Goal: Task Accomplishment & Management: Complete application form

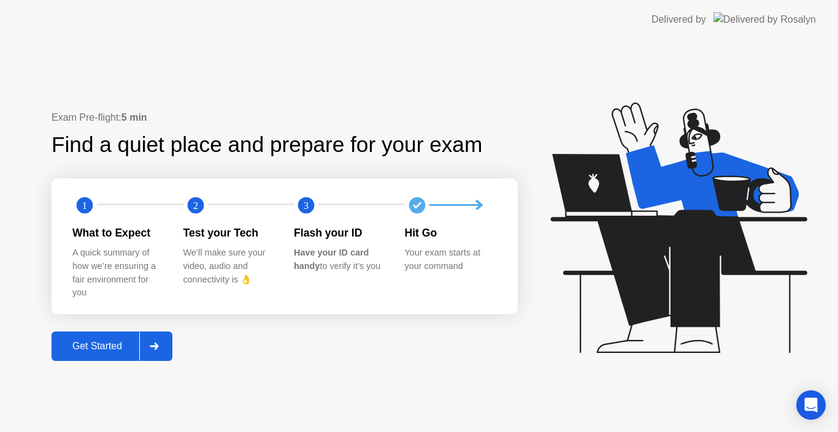
click at [107, 349] on div "Get Started" at bounding box center [97, 346] width 84 height 11
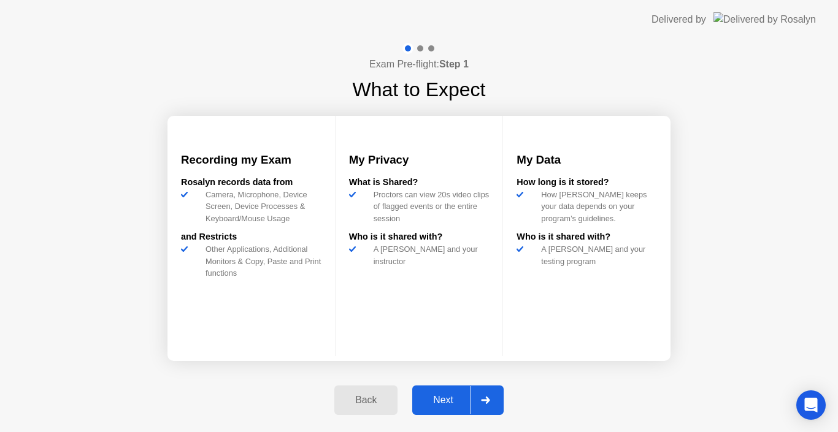
click at [450, 408] on button "Next" at bounding box center [457, 400] width 91 height 29
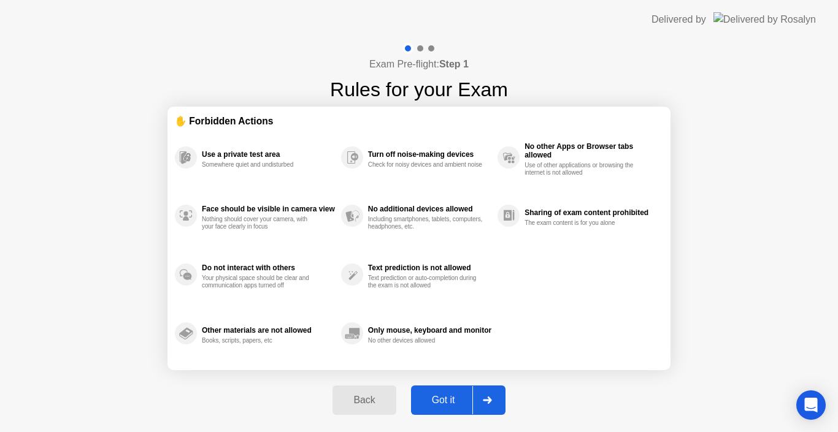
click at [450, 408] on button "Got it" at bounding box center [458, 400] width 94 height 29
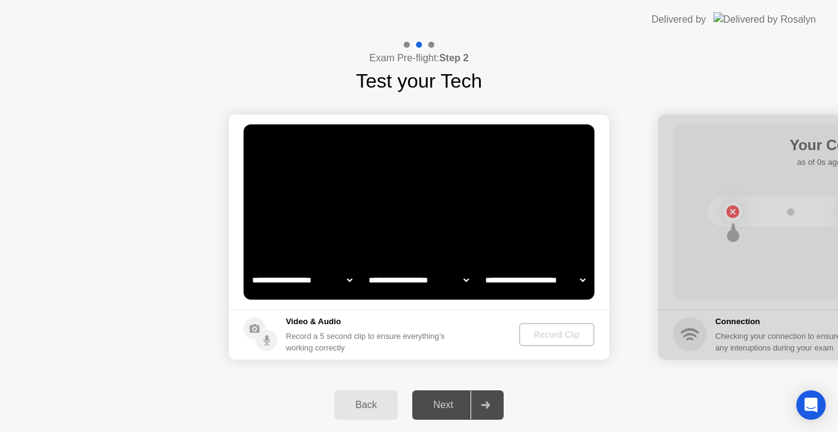
select select "**********"
select select "*******"
click at [209, 394] on div "Back Next" at bounding box center [419, 405] width 838 height 54
click at [336, 398] on button "Back" at bounding box center [365, 405] width 63 height 29
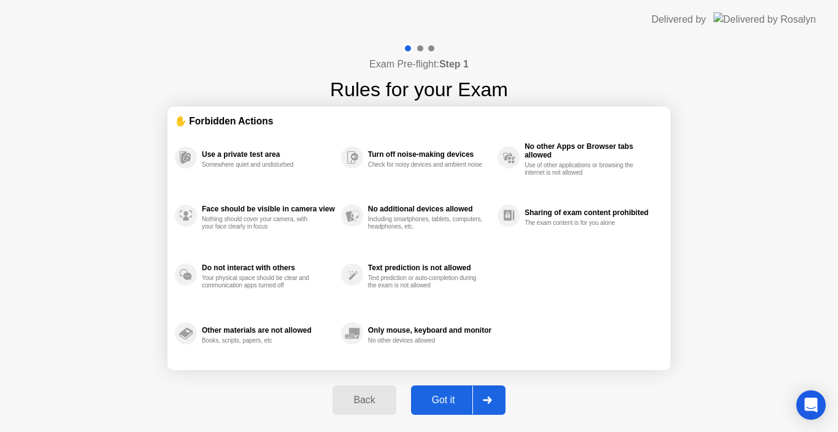
click at [443, 406] on div "Got it" at bounding box center [444, 400] width 58 height 11
select select "**********"
select select "*******"
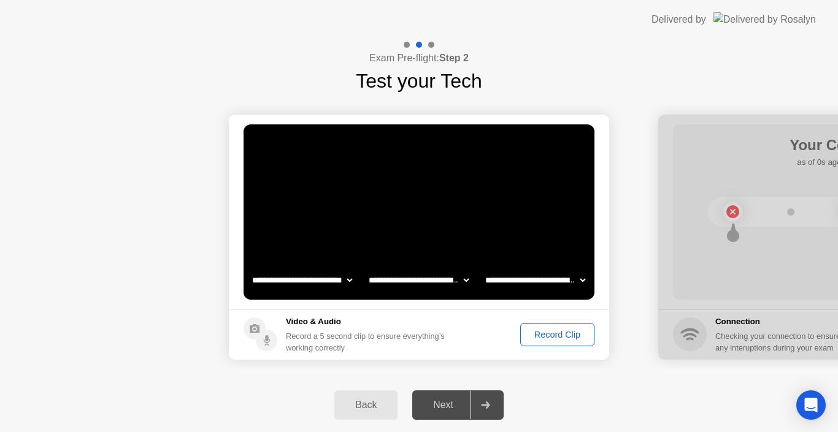
click at [578, 328] on button "Record Clip" at bounding box center [557, 334] width 74 height 23
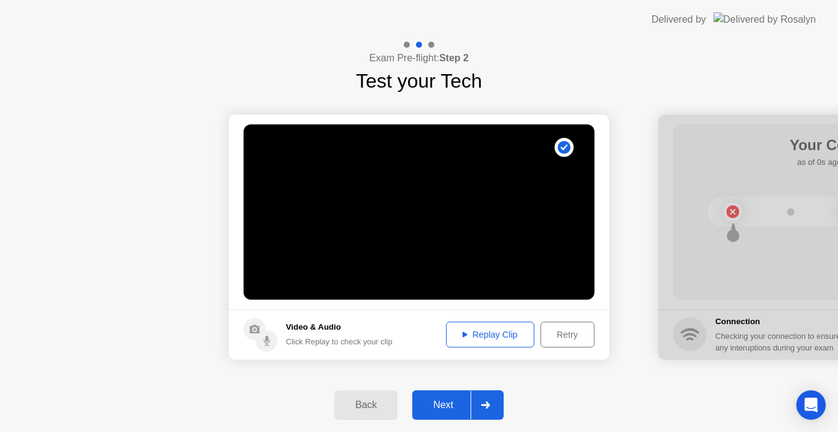
click at [456, 404] on div "Next" at bounding box center [443, 405] width 55 height 11
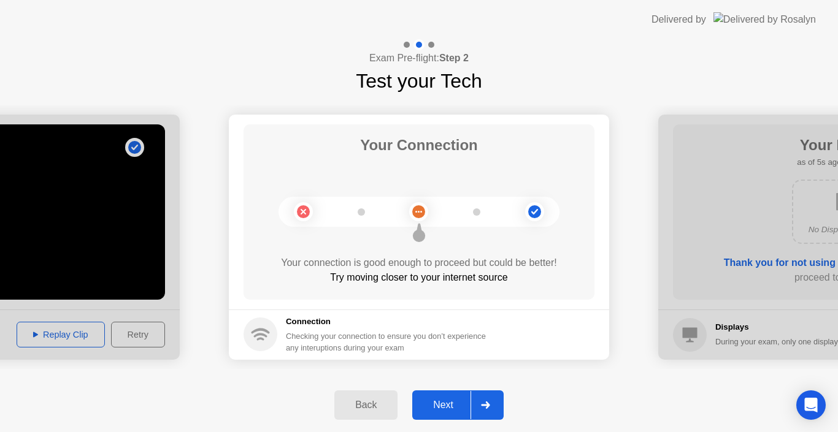
click at [441, 404] on div "Next" at bounding box center [443, 405] width 55 height 11
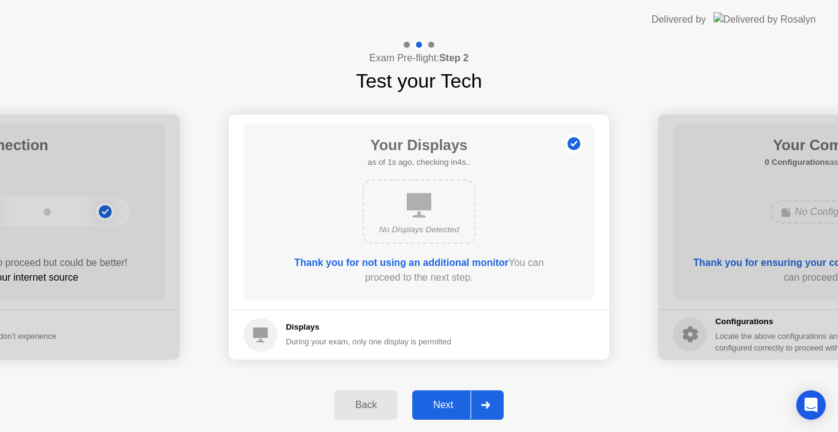
click at [442, 403] on div "Next" at bounding box center [443, 405] width 55 height 11
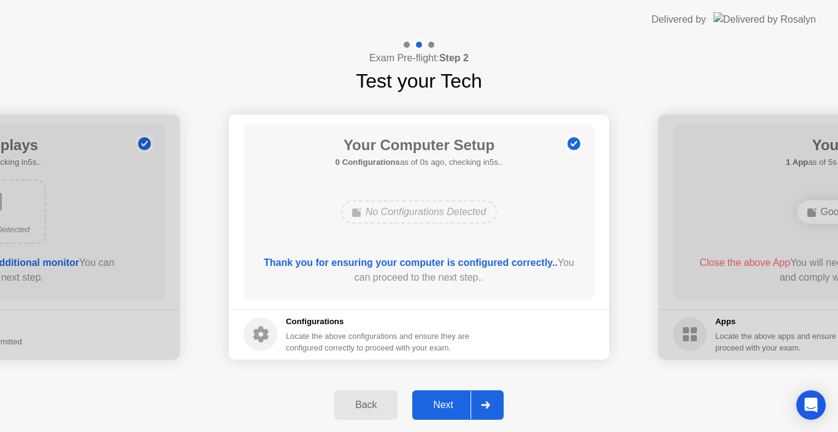
click at [442, 403] on div "Next" at bounding box center [443, 405] width 55 height 11
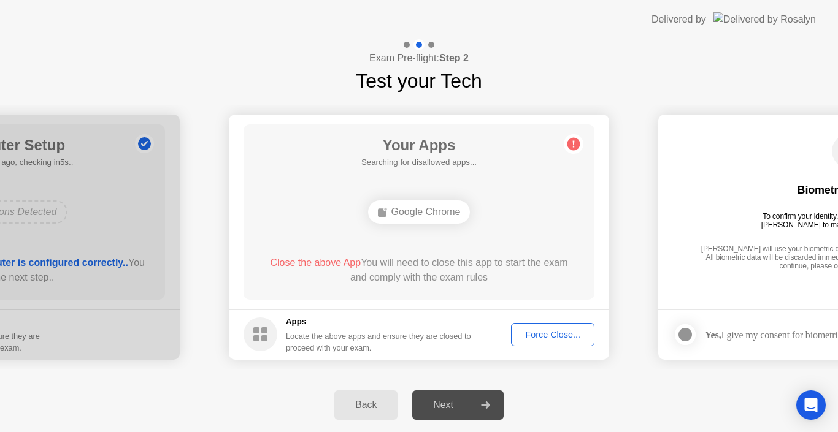
click at [553, 340] on div "Force Close..." at bounding box center [552, 335] width 75 height 10
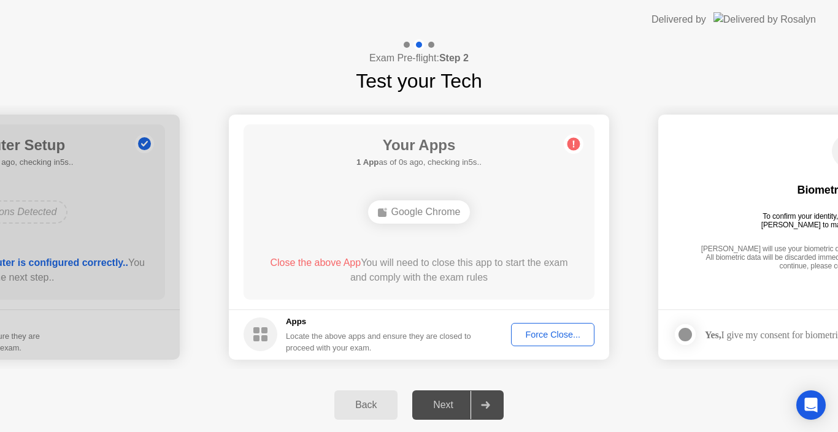
click at [539, 332] on div "Force Close..." at bounding box center [552, 335] width 75 height 10
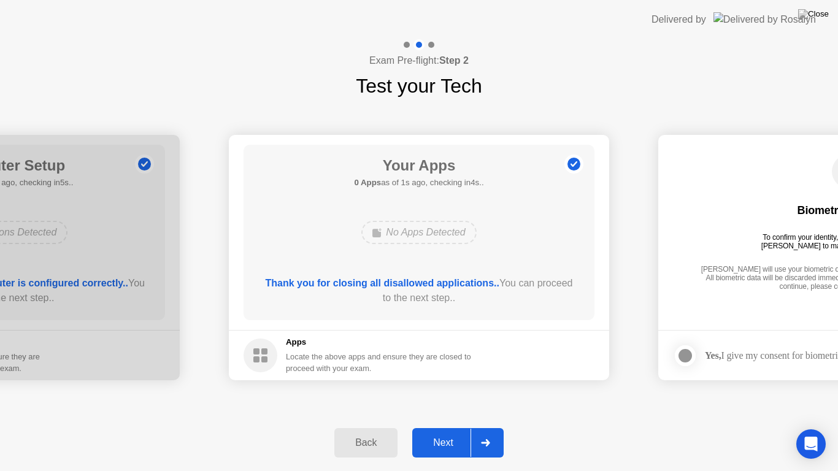
click at [451, 432] on div "Next" at bounding box center [443, 442] width 55 height 11
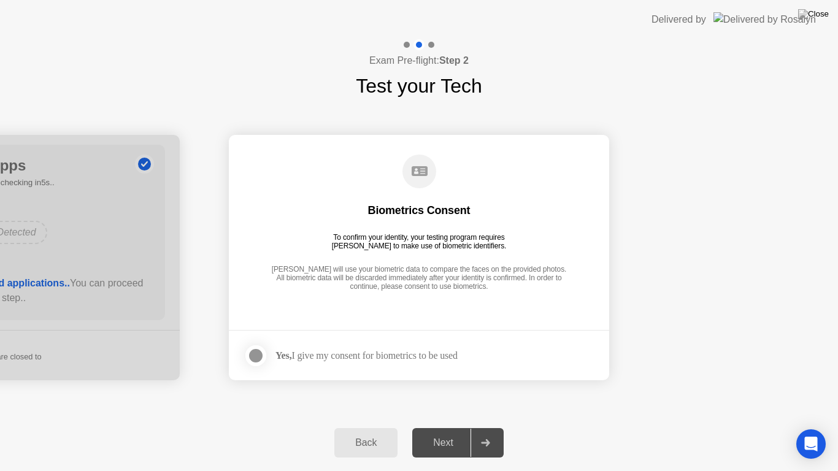
click at [263, 355] on div at bounding box center [255, 355] width 15 height 15
click at [454, 432] on div "Next" at bounding box center [443, 442] width 55 height 11
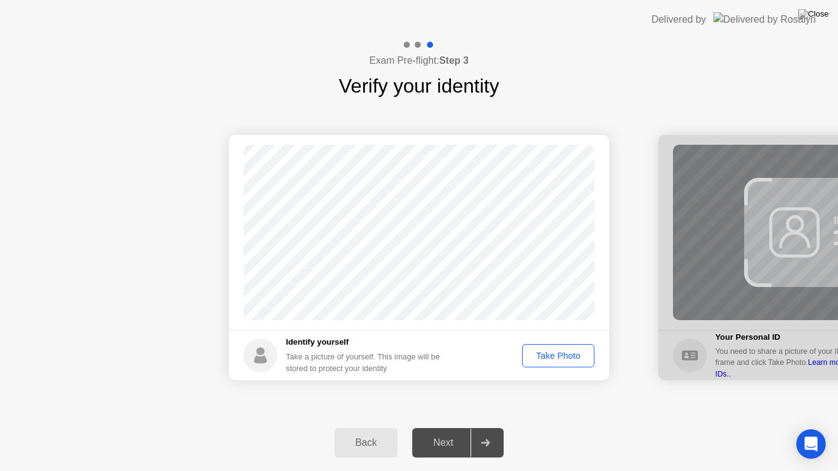
click at [572, 357] on div "Take Photo" at bounding box center [558, 356] width 64 height 10
click at [442, 432] on div "Next" at bounding box center [443, 442] width 55 height 11
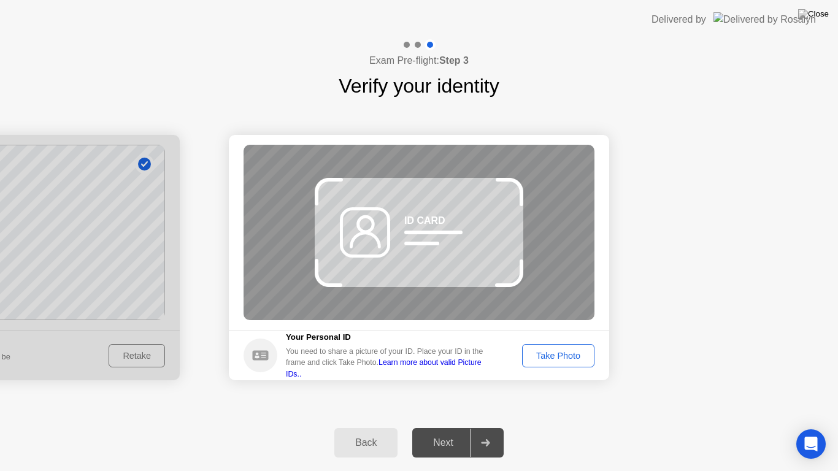
click at [566, 354] on div "Take Photo" at bounding box center [558, 356] width 64 height 10
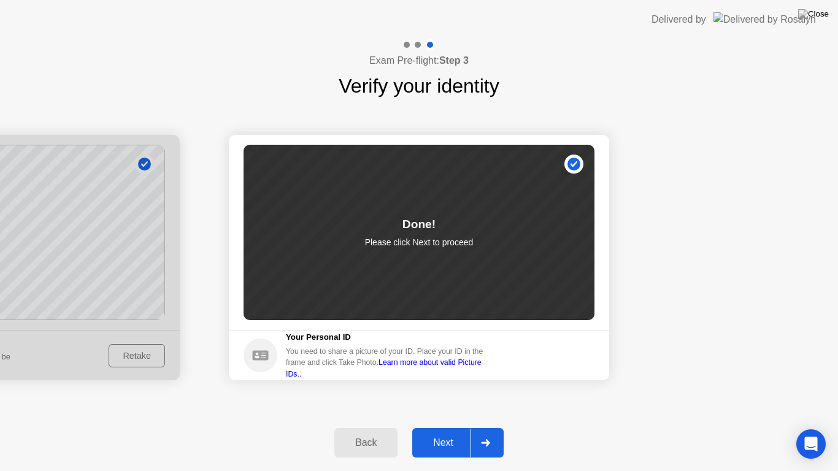
click at [444, 432] on div "Next" at bounding box center [443, 442] width 55 height 11
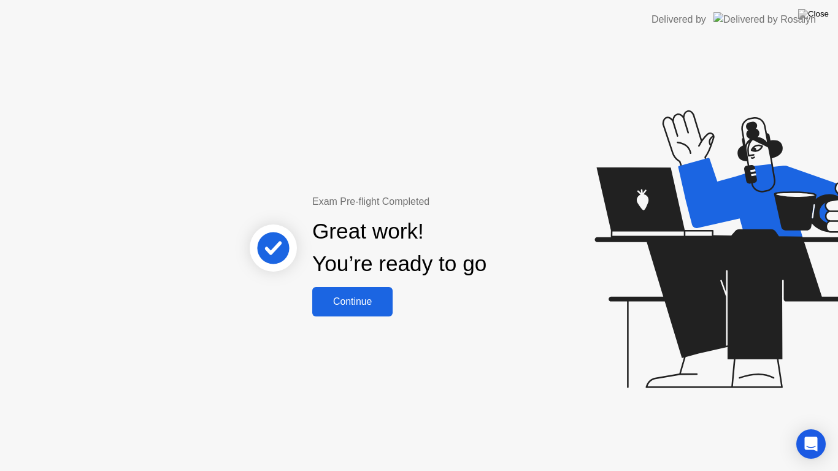
click at [364, 309] on button "Continue" at bounding box center [352, 301] width 80 height 29
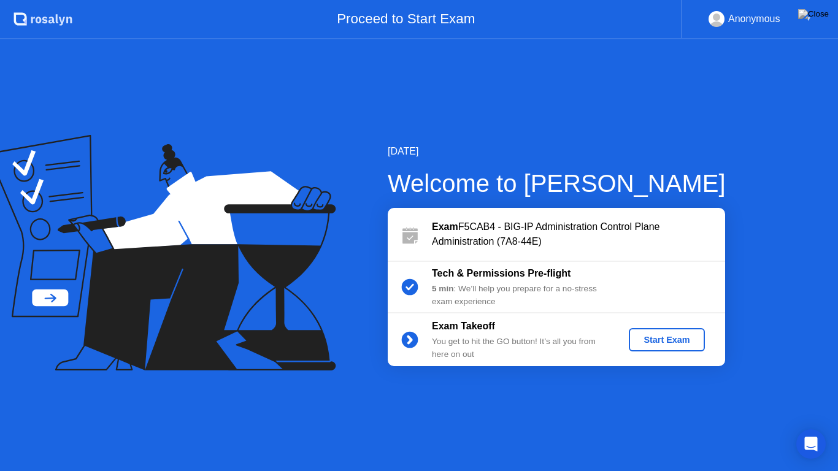
click at [637, 344] on div "Start Exam" at bounding box center [667, 340] width 66 height 10
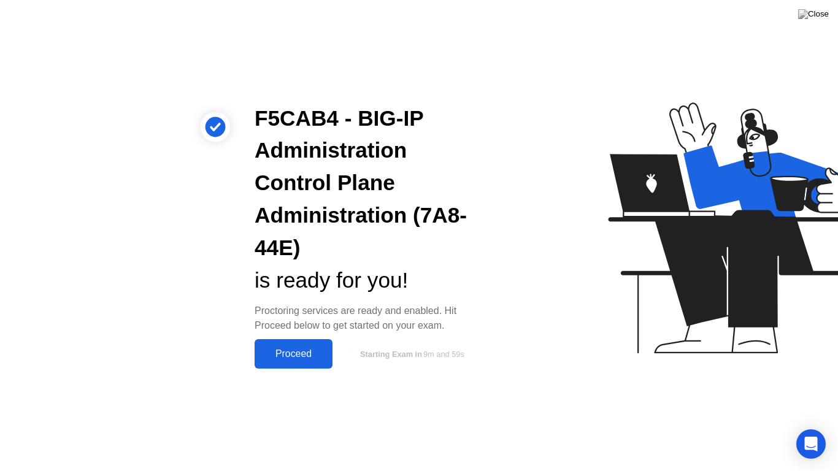
click at [301, 354] on div "Proceed" at bounding box center [293, 353] width 71 height 11
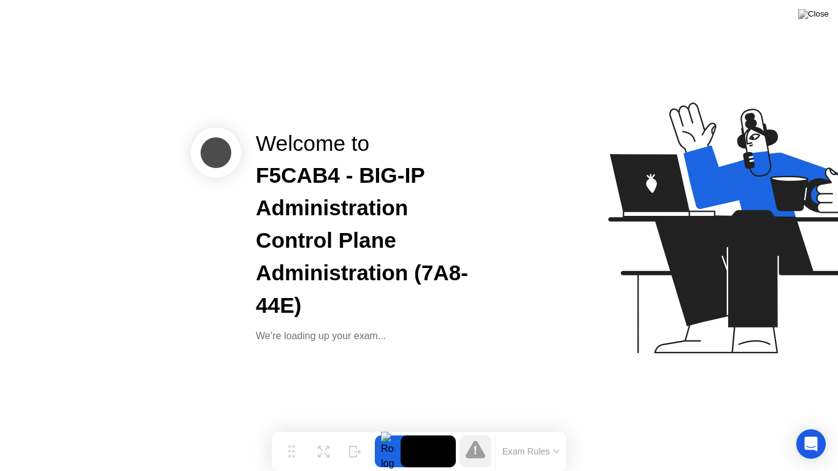
click at [641, 259] on icon at bounding box center [733, 234] width 316 height 314
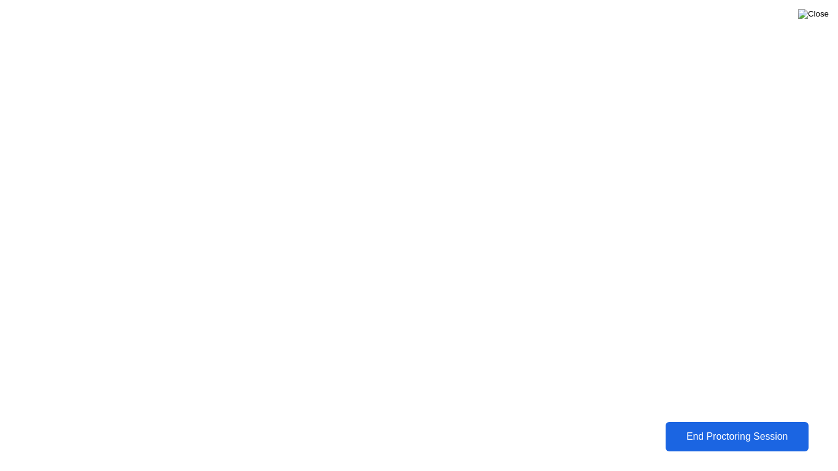
click at [827, 19] on img at bounding box center [813, 14] width 31 height 10
